Goal: Information Seeking & Learning: Learn about a topic

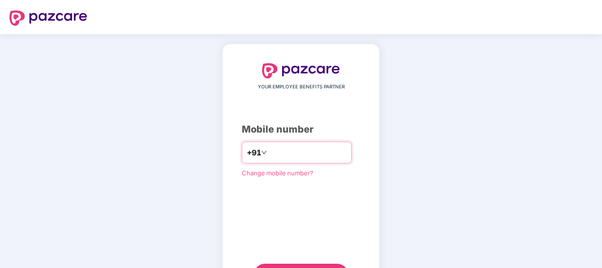
type input "**********"
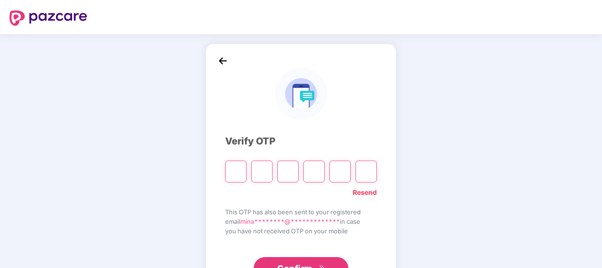
type input "*"
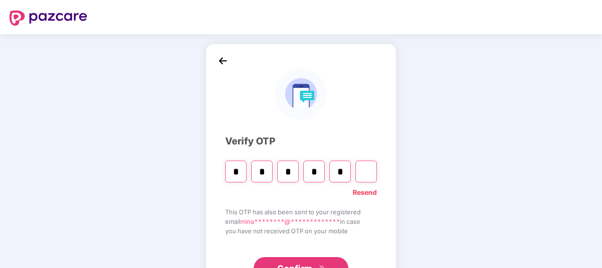
type input "*"
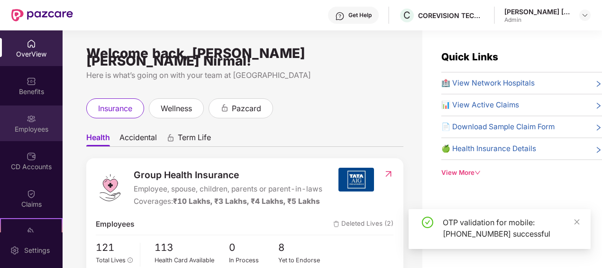
click at [35, 125] on div "Employees" at bounding box center [31, 128] width 63 height 9
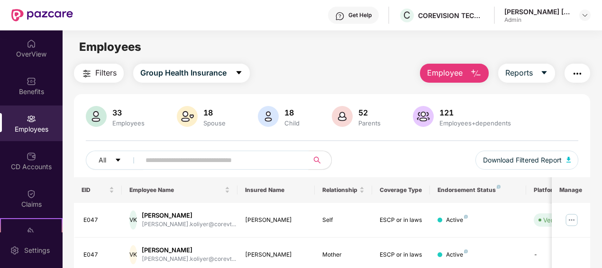
click at [234, 162] on input "text" at bounding box center [221, 160] width 150 height 14
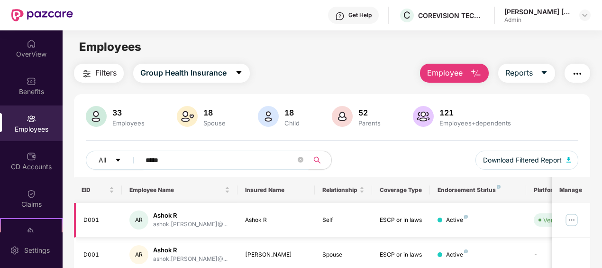
type input "*****"
click at [325, 218] on div "Self" at bounding box center [344, 219] width 43 height 9
click at [571, 215] on img at bounding box center [571, 219] width 15 height 15
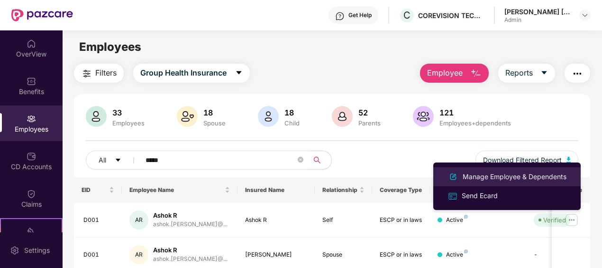
click at [493, 171] on div "Manage Employee & Dependents" at bounding box center [507, 176] width 123 height 11
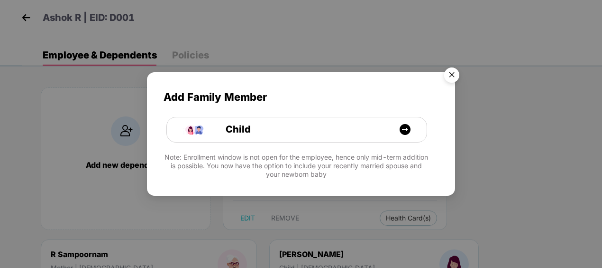
click at [454, 70] on img "Close" at bounding box center [452, 76] width 27 height 27
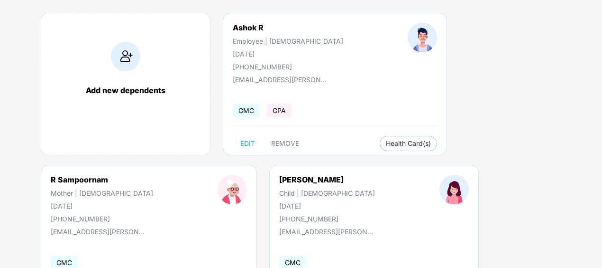
scroll to position [95, 0]
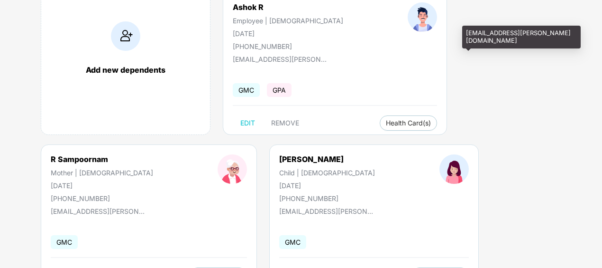
click at [153, 194] on div "+919620202693" at bounding box center [102, 198] width 102 height 8
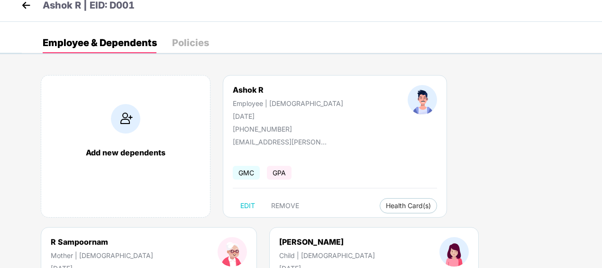
scroll to position [0, 0]
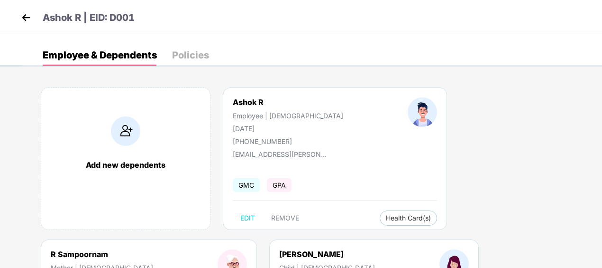
click at [186, 52] on div "Policies" at bounding box center [190, 54] width 37 height 9
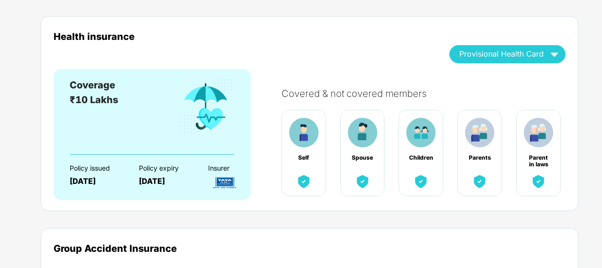
scroll to position [67, 0]
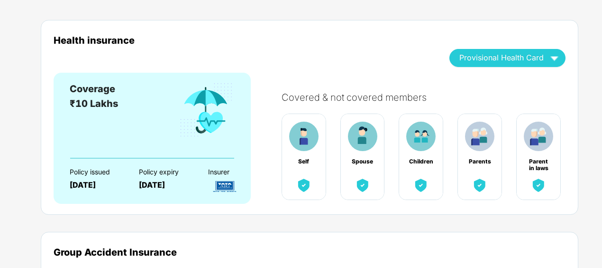
click at [186, 197] on div "Coverage ₹10 Lakhs Policy issued 15 July 2025 Policy expiry 14 July 2026 Insurer" at bounding box center [152, 138] width 197 height 131
click at [158, 180] on div "[DATE]" at bounding box center [165, 184] width 53 height 9
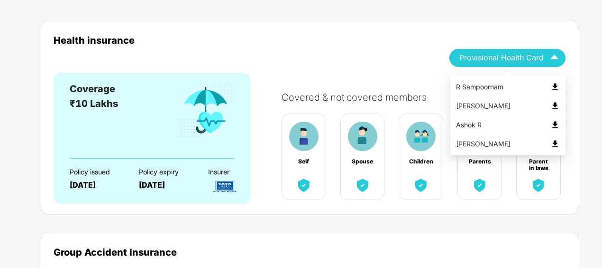
click at [472, 88] on div "R Sampoornam" at bounding box center [508, 87] width 104 height 10
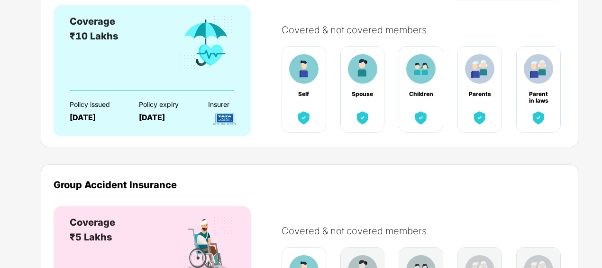
scroll to position [0, 0]
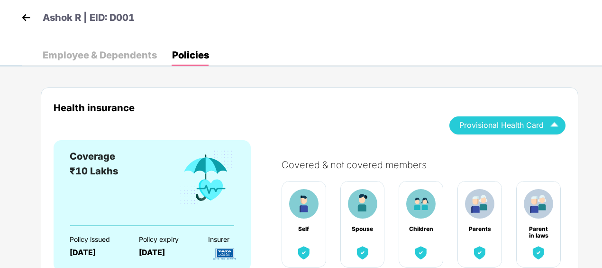
click at [117, 48] on div "Employee & Dependents" at bounding box center [100, 55] width 114 height 21
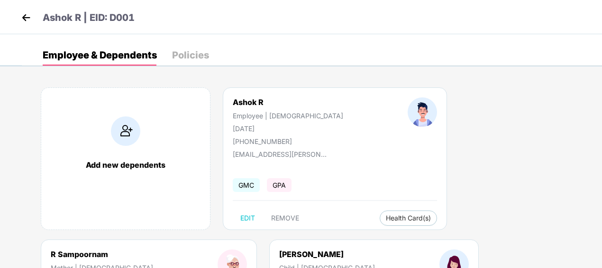
click at [28, 15] on img at bounding box center [26, 17] width 14 height 14
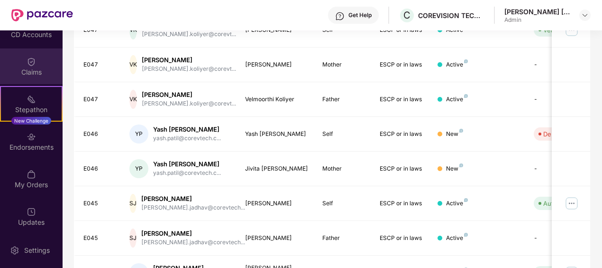
scroll to position [136, 0]
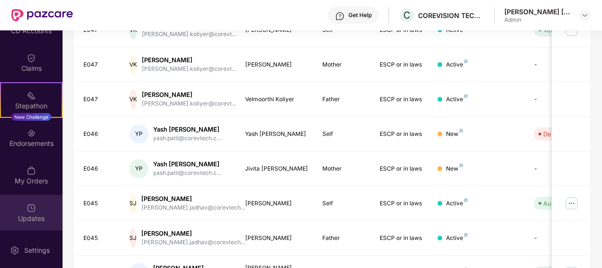
click at [41, 217] on div "Updates" at bounding box center [31, 217] width 63 height 9
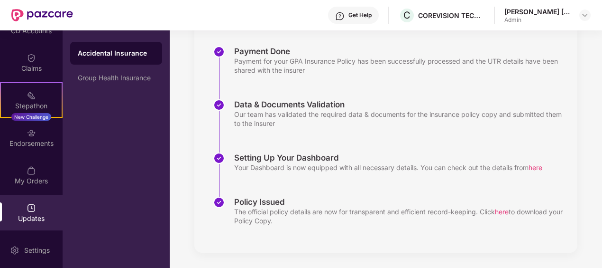
scroll to position [139, 0]
click at [32, 179] on div "My Orders" at bounding box center [31, 180] width 63 height 9
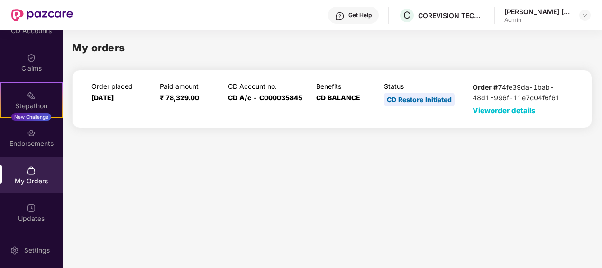
scroll to position [0, 0]
click at [30, 248] on div "Settings" at bounding box center [36, 249] width 31 height 9
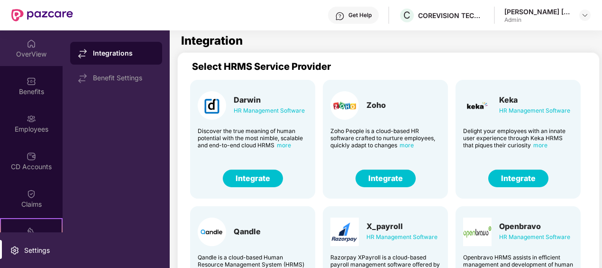
click at [27, 49] on div "OverView" at bounding box center [31, 53] width 63 height 9
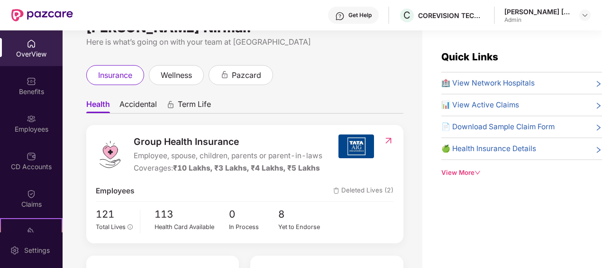
scroll to position [47, 0]
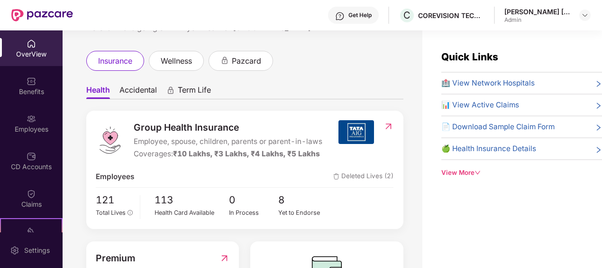
click at [495, 80] on span "🏥 View Network Hospitals" at bounding box center [488, 82] width 93 height 11
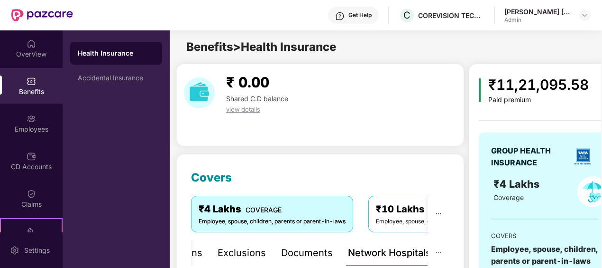
scroll to position [142, 0]
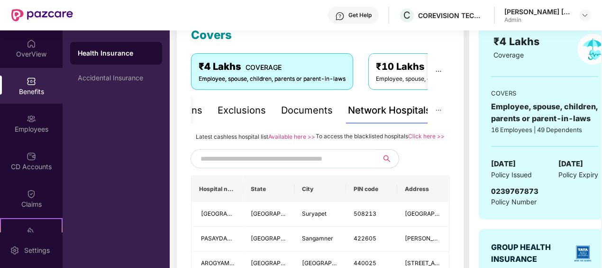
click at [231, 166] on input "text" at bounding box center [282, 158] width 162 height 14
type input "*******"
click at [388, 166] on button "button" at bounding box center [384, 158] width 29 height 19
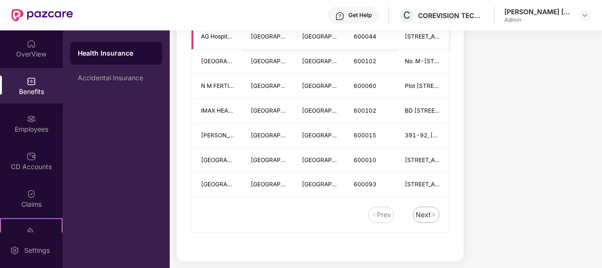
scroll to position [1387, 0]
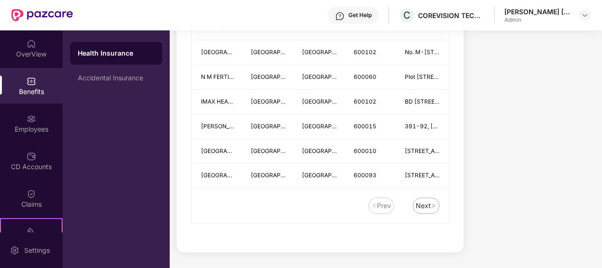
click at [432, 205] on img at bounding box center [434, 206] width 6 height 6
